Goal: Task Accomplishment & Management: Complete application form

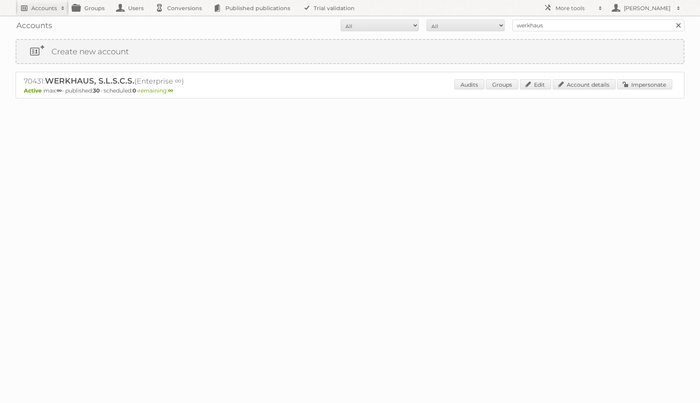
click at [48, 9] on h2 "Accounts" at bounding box center [44, 8] width 26 height 8
click at [47, 55] on link "Create new account" at bounding box center [105, 53] width 179 height 12
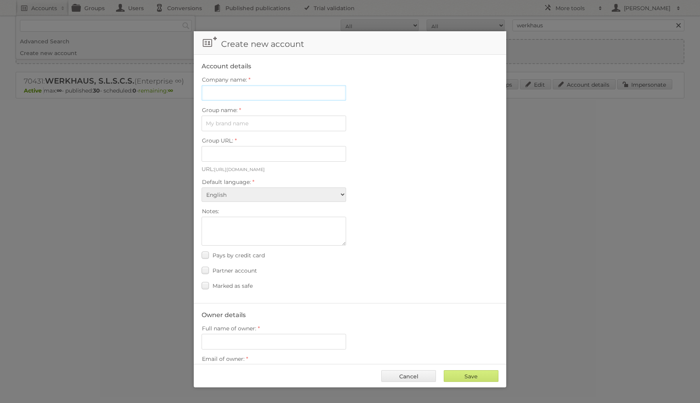
click at [212, 91] on input "Company name:" at bounding box center [274, 93] width 145 height 16
click at [214, 123] on input "Group name:" at bounding box center [274, 124] width 145 height 16
click at [244, 94] on input "ABC Vocento" at bounding box center [274, 93] width 145 height 16
type input "ABC"
click at [234, 123] on input "Group name:" at bounding box center [274, 124] width 145 height 16
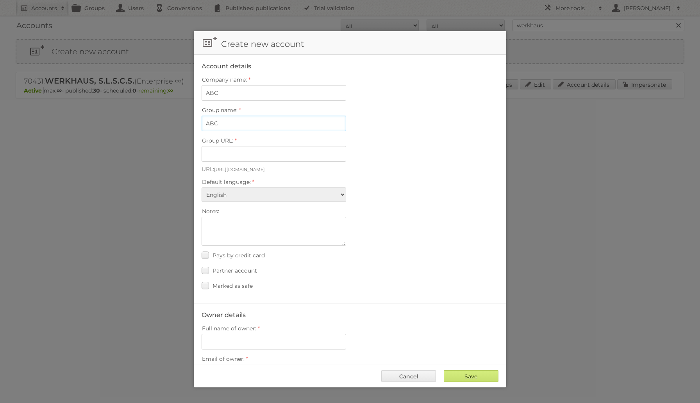
type input "ABC"
type input "abc-da3a68ybd8_g"
type input "ABC Vocento"
type input "abc-vocento"
type input "ABC Vocento"
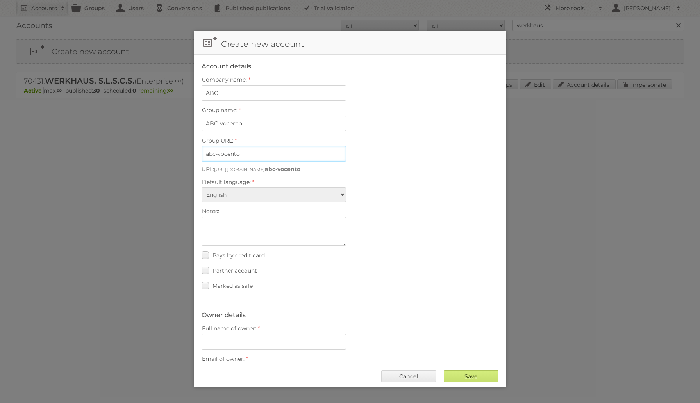
drag, startPoint x: 245, startPoint y: 152, endPoint x: 197, endPoint y: 145, distance: 48.9
click at [197, 145] on fieldset "Account details Company name: ABC Group name: ABC Vocento Group URL: abc-vocent…" at bounding box center [350, 179] width 312 height 248
paste input "https://www.abc.es/"
type input "https://www.abc.es/"
click at [263, 190] on select "Albanian Arabic Basque Bosnian Bulgarian Catalan Chinese (Simplified) Chinese (…" at bounding box center [274, 194] width 145 height 14
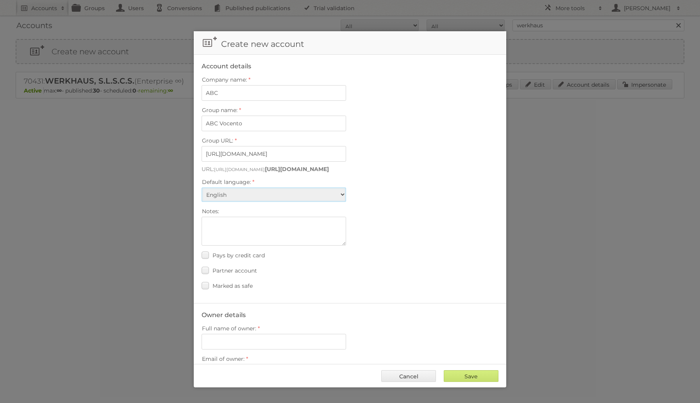
select select "es"
click at [202, 187] on select "Albanian Arabic Basque Bosnian Bulgarian Catalan Chinese (Simplified) Chinese (…" at bounding box center [274, 194] width 145 height 14
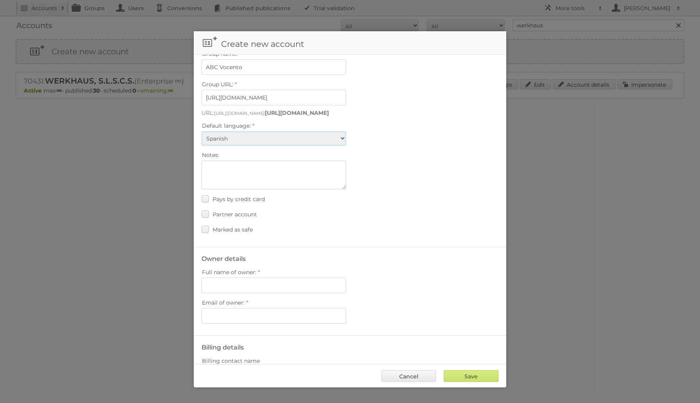
scroll to position [57, 0]
click at [257, 281] on input "Full name of owner:" at bounding box center [274, 285] width 145 height 16
type input "[PERSON_NAME] [PERSON_NAME]"
click at [229, 312] on input "Email of owner:" at bounding box center [274, 316] width 145 height 16
paste input "[EMAIL_ADDRESS][DOMAIN_NAME]"
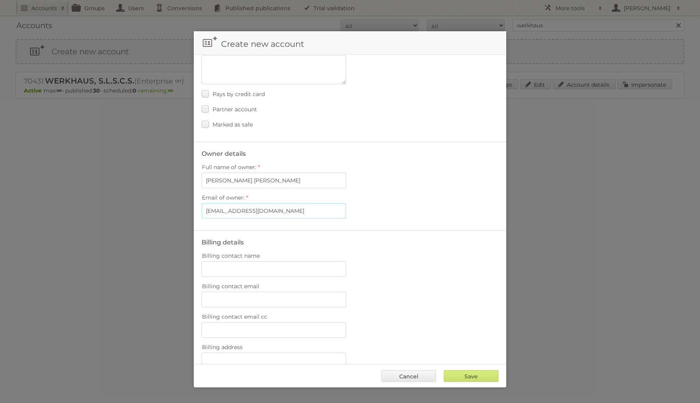
scroll to position [305, 0]
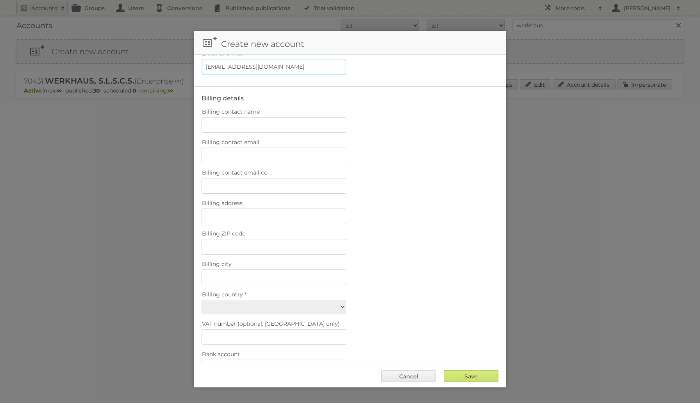
type input "[EMAIL_ADDRESS][DOMAIN_NAME]"
click at [299, 300] on select "Afghanistan Åland Islands Albania Algeria American Samoa Andorra Angola Anguill…" at bounding box center [274, 307] width 145 height 14
select select "ES"
click at [202, 300] on select "Afghanistan Åland Islands Albania Algeria American Samoa Andorra Angola Anguill…" at bounding box center [274, 307] width 145 height 14
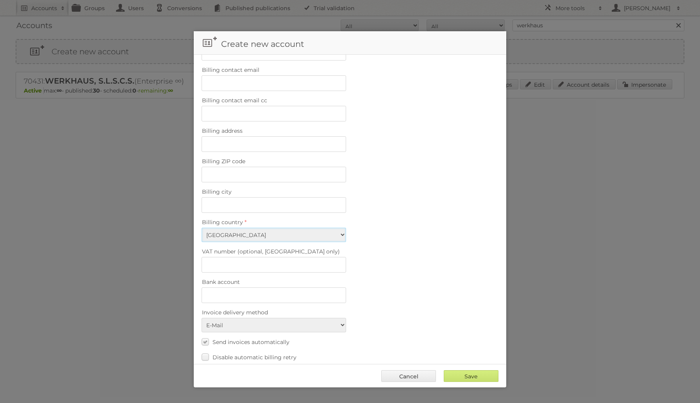
scroll to position [405, 0]
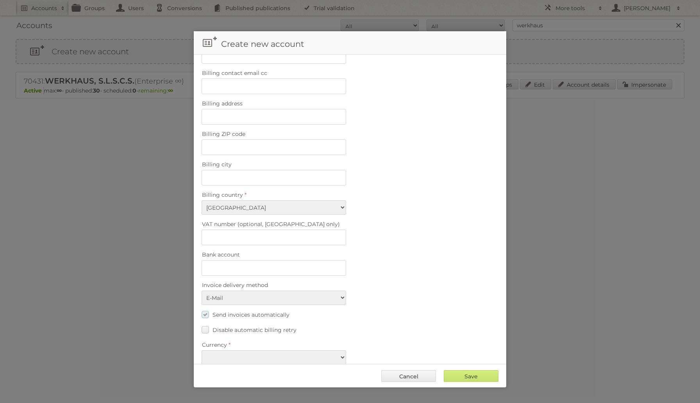
click at [204, 309] on label "Send invoices automatically" at bounding box center [246, 314] width 88 height 11
click at [0, 0] on input "Send invoices automatically" at bounding box center [0, 0] width 0 height 0
click at [333, 350] on select "EUR USD" at bounding box center [274, 357] width 145 height 14
select select "eur"
click at [202, 350] on select "EUR USD" at bounding box center [274, 357] width 145 height 14
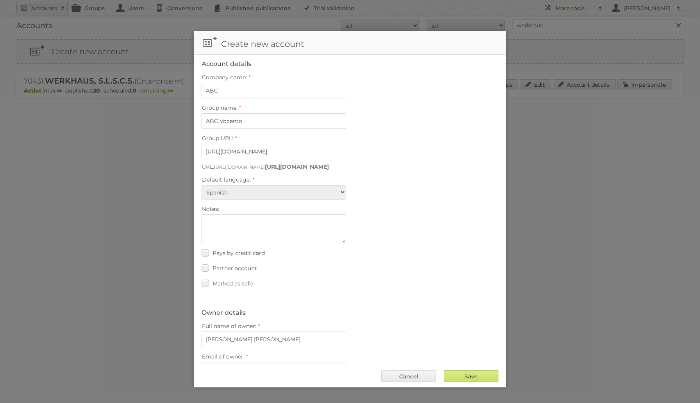
scroll to position [0, 0]
click at [455, 379] on input "Save" at bounding box center [471, 376] width 55 height 12
type input "..."
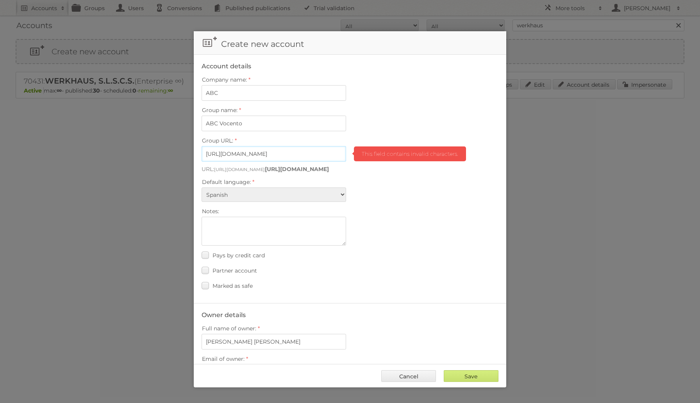
click at [268, 150] on input "https://www.abc.es/" at bounding box center [274, 154] width 145 height 16
click at [225, 151] on input "https://www.abc.es/" at bounding box center [274, 154] width 145 height 16
type input "www.abc.es"
click at [464, 374] on input "Save" at bounding box center [471, 376] width 55 height 12
type input "..."
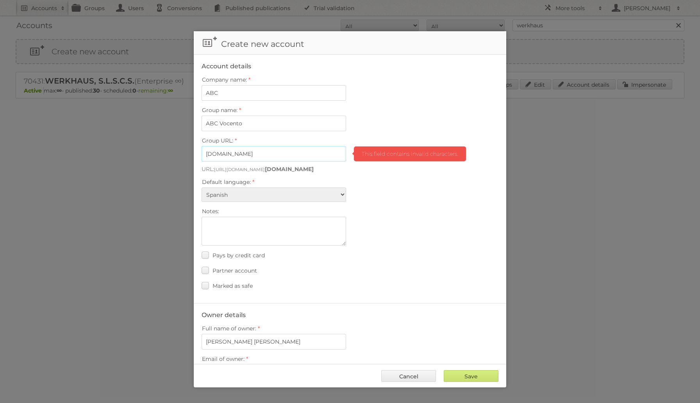
click at [243, 152] on input "www.abc.es" at bounding box center [274, 154] width 145 height 16
click at [223, 152] on input "www.abc.es" at bounding box center [274, 154] width 145 height 16
type input "abc.es"
click at [459, 374] on input "Save" at bounding box center [471, 376] width 55 height 12
type input "..."
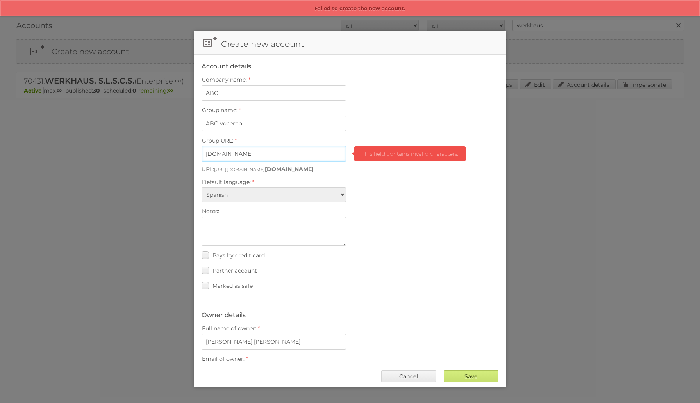
click at [230, 151] on input "abc.es" at bounding box center [274, 154] width 145 height 16
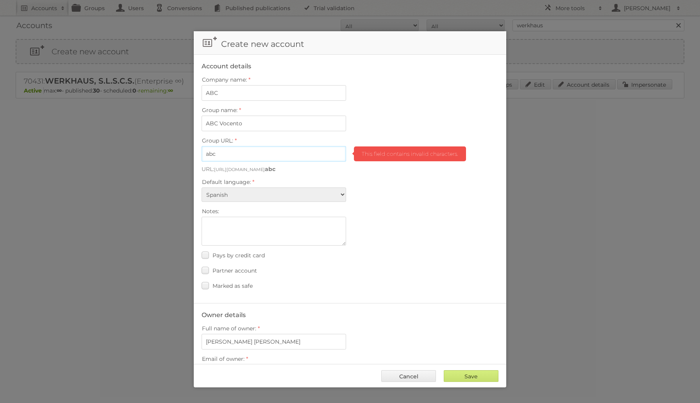
type input "abc"
click at [414, 214] on div "Notes:" at bounding box center [350, 226] width 297 height 40
drag, startPoint x: 202, startPoint y: 165, endPoint x: 274, endPoint y: 165, distance: 71.9
click at [274, 166] on p "URL: https://view.publitas.com/ abc" at bounding box center [350, 169] width 297 height 7
click at [458, 378] on input "Save" at bounding box center [471, 376] width 55 height 12
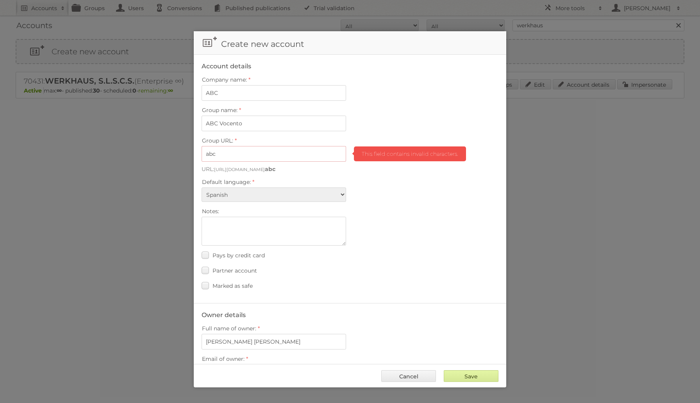
type input "..."
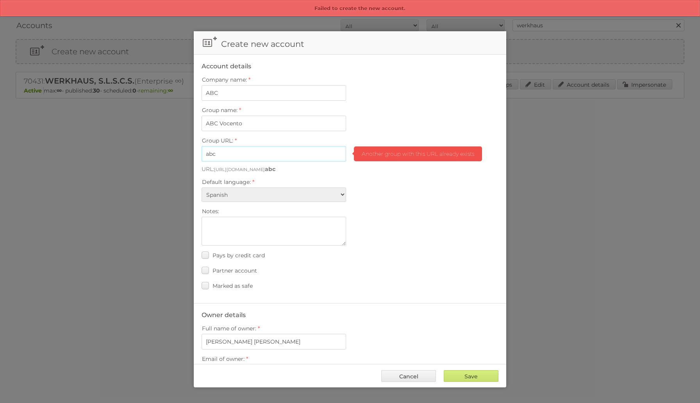
click at [218, 154] on input "abc" at bounding box center [274, 154] width 145 height 16
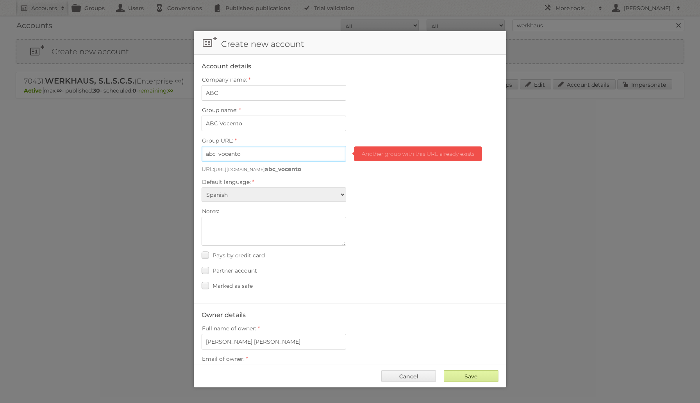
type input "abc_vocento"
click at [465, 379] on input "Save" at bounding box center [471, 376] width 55 height 12
type input "..."
click at [465, 376] on input "Save" at bounding box center [471, 376] width 55 height 12
type input "..."
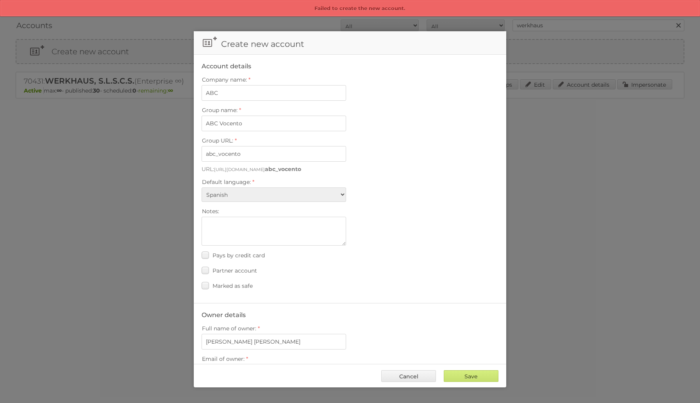
click at [423, 265] on div "Partner account" at bounding box center [350, 270] width 297 height 11
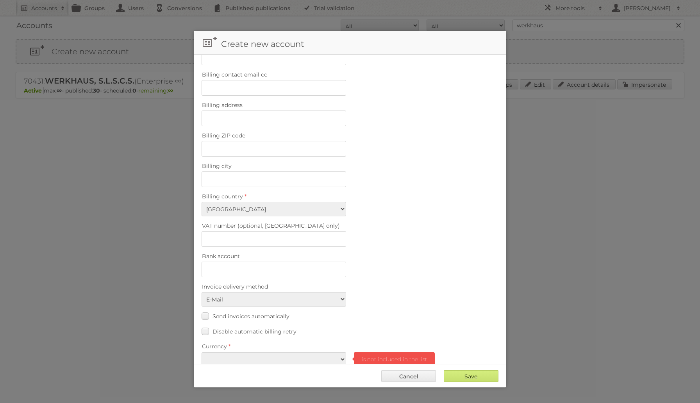
scroll to position [405, 0]
click at [341, 350] on select "EUR USD" at bounding box center [274, 357] width 145 height 14
click at [202, 350] on select "EUR USD" at bounding box center [274, 357] width 145 height 14
click at [324, 350] on select "EUR USD" at bounding box center [274, 357] width 145 height 14
select select "eur"
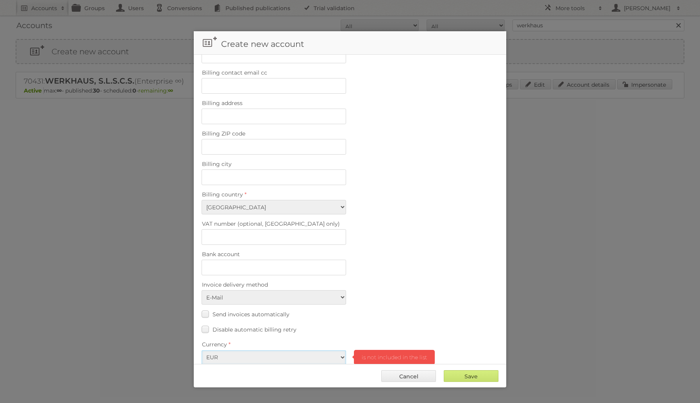
click at [202, 350] on select "EUR USD" at bounding box center [274, 357] width 145 height 14
click at [382, 309] on div "Send invoices automatically" at bounding box center [350, 314] width 297 height 11
click at [449, 374] on input "Save" at bounding box center [471, 376] width 55 height 12
type input "Save"
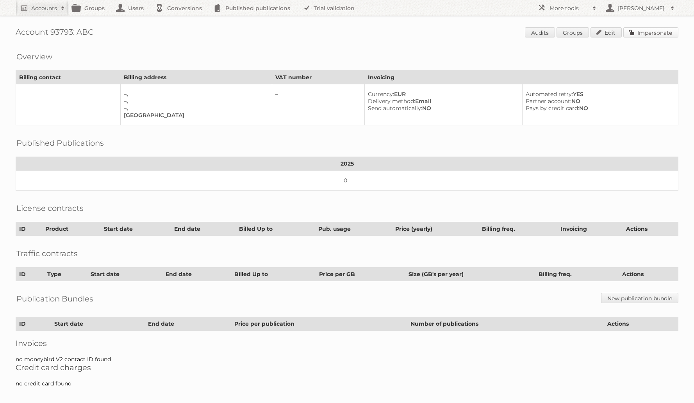
click at [633, 34] on link "Impersonate" at bounding box center [650, 32] width 55 height 10
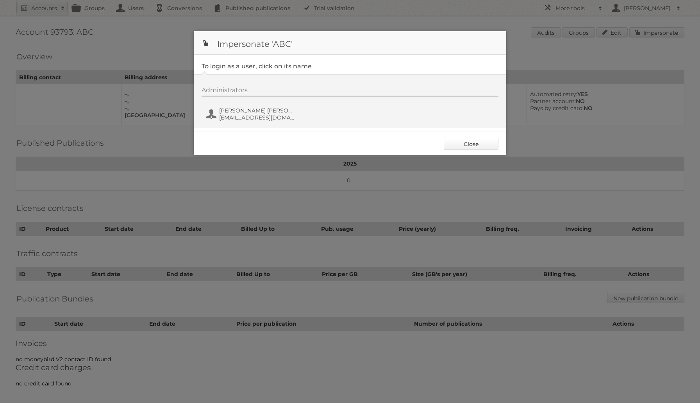
click at [467, 142] on link "Close" at bounding box center [471, 144] width 55 height 12
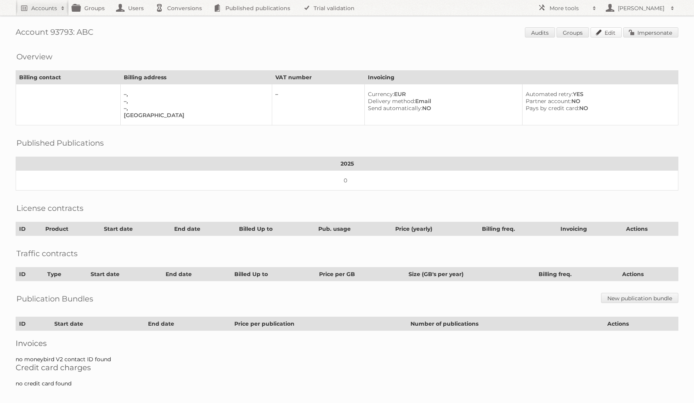
click at [602, 32] on link "Edit" at bounding box center [606, 32] width 31 height 10
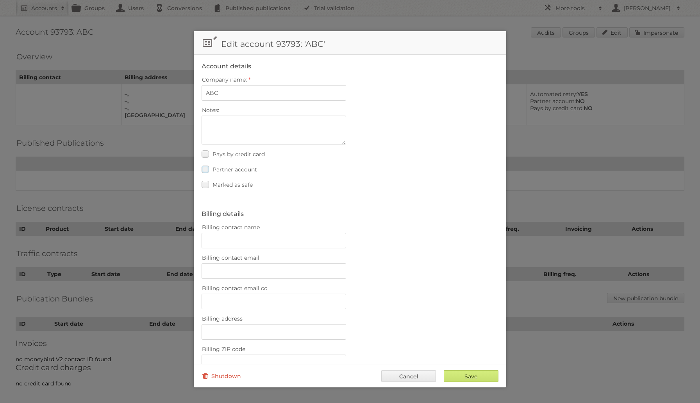
click at [205, 168] on label "Partner account" at bounding box center [229, 169] width 55 height 11
click at [0, 0] on input "Partner account" at bounding box center [0, 0] width 0 height 0
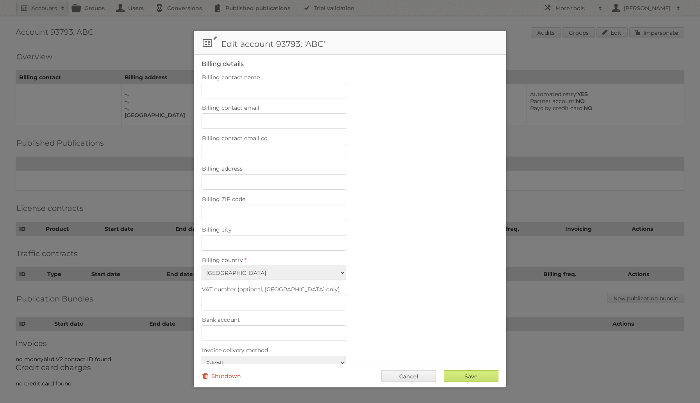
scroll to position [219, 0]
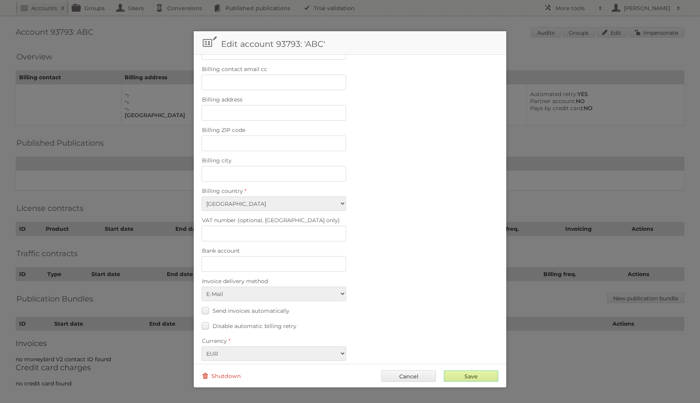
click at [477, 376] on input "Save" at bounding box center [471, 376] width 55 height 12
type input "..."
